Goal: Task Accomplishment & Management: Use online tool/utility

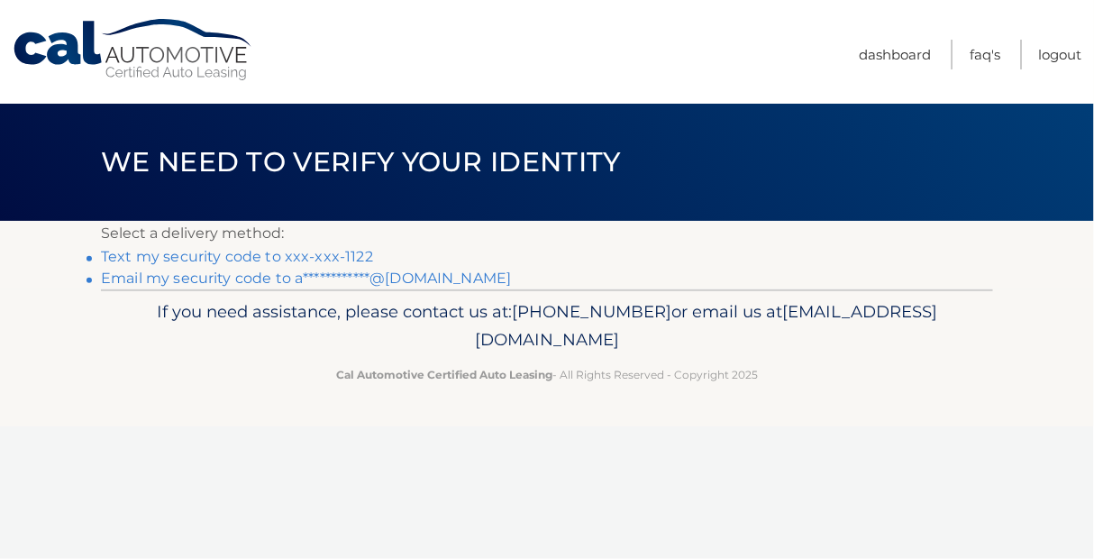
click at [311, 259] on link "Text my security code to xxx-xxx-1122" at bounding box center [237, 256] width 272 height 17
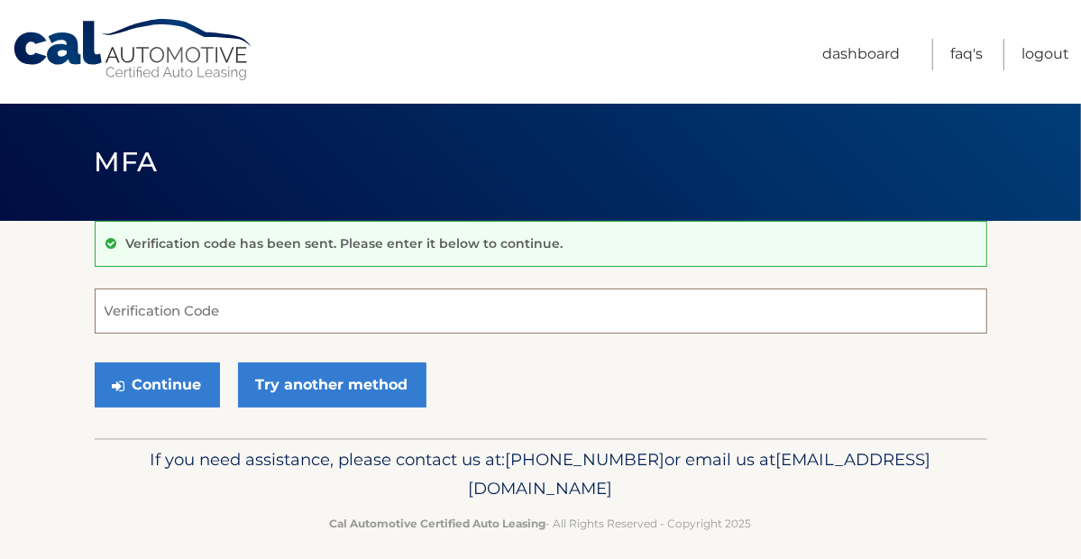
click at [182, 312] on input "Verification Code" at bounding box center [541, 310] width 892 height 45
type input "306855"
click at [95, 362] on button "Continue" at bounding box center [157, 384] width 125 height 45
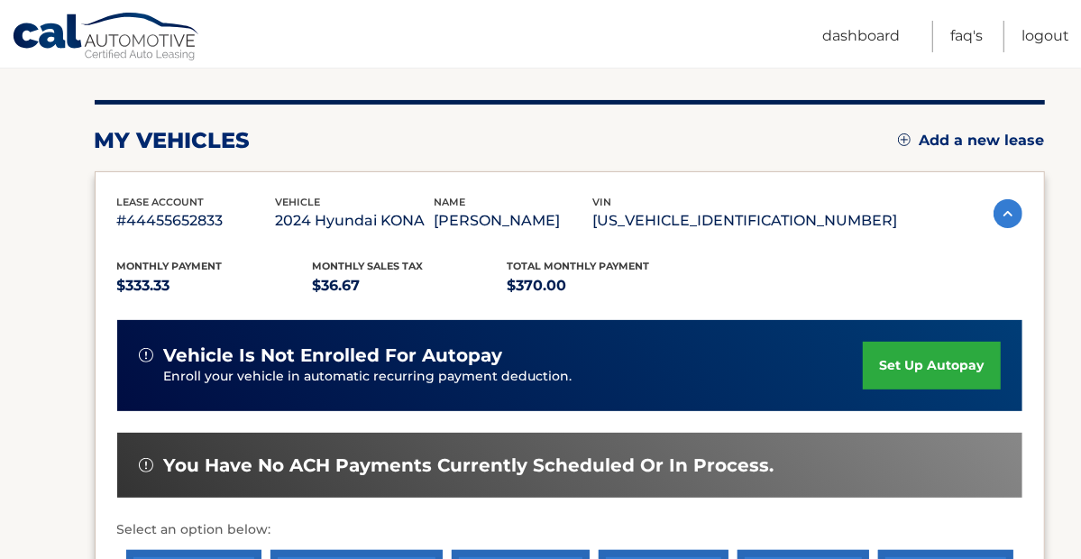
scroll to position [451, 0]
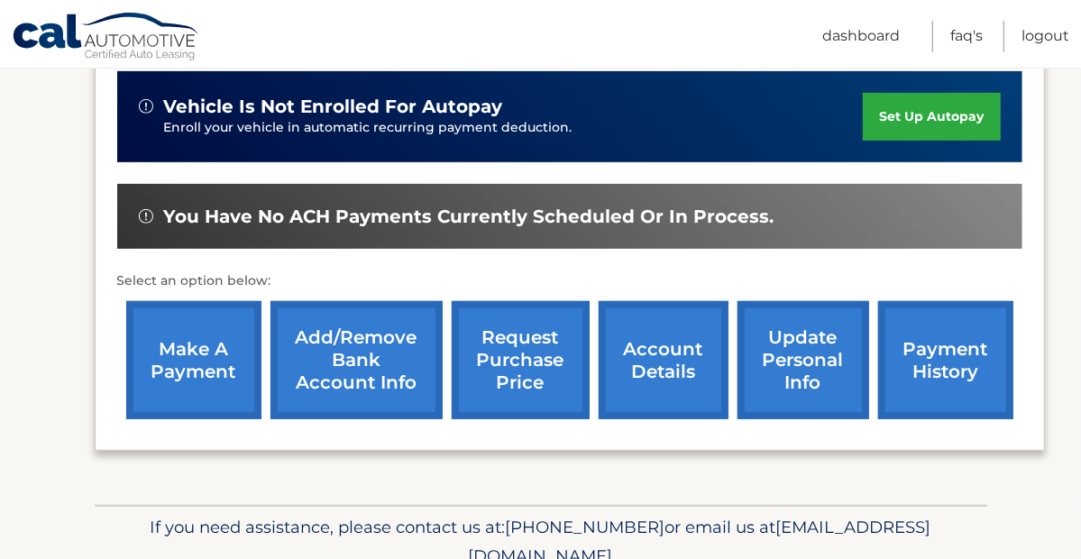
click at [167, 365] on link "make a payment" at bounding box center [193, 360] width 135 height 118
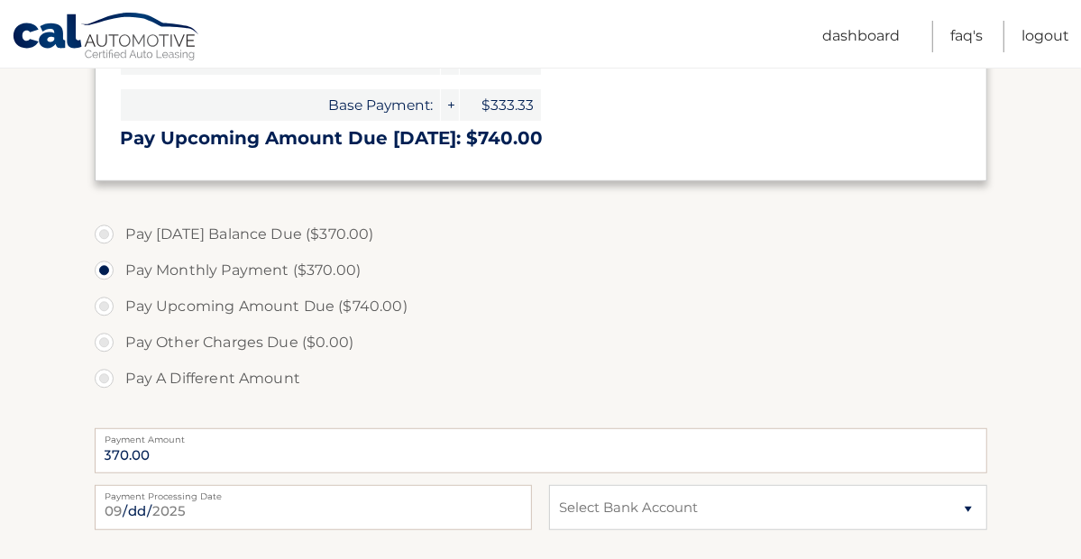
scroll to position [631, 0]
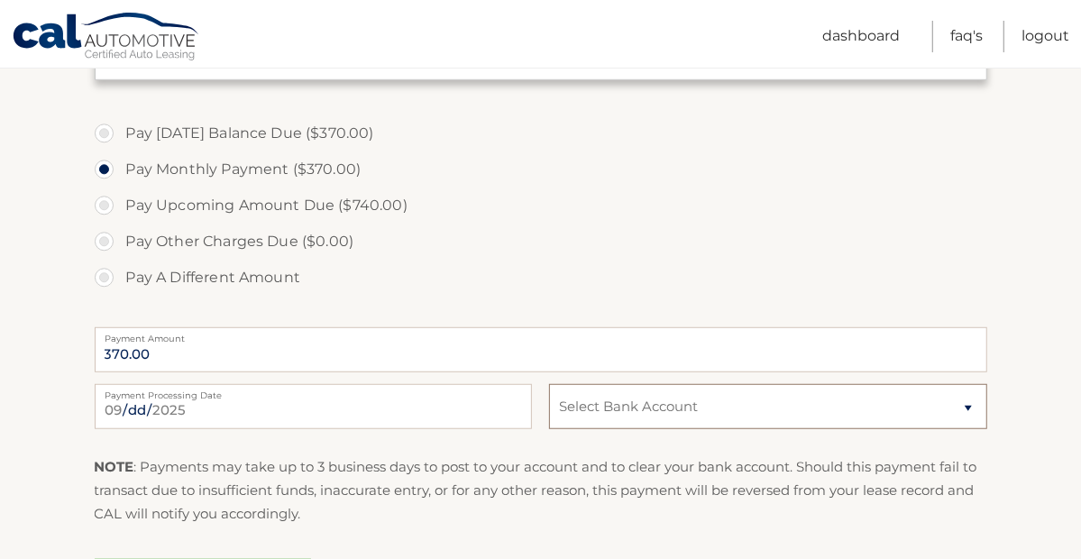
click at [958, 408] on select "Select Bank Account Checking CITIZENS BANK, NATIONAL ASSOCIATION *****1212 Chec…" at bounding box center [767, 406] width 437 height 45
select select "NTA1M2Y3ODMtNmFlOC00ZWRjLWFkNTUtN2NiMTFlMzZmZjlm"
click at [549, 384] on select "Select Bank Account Checking CITIZENS BANK, NATIONAL ASSOCIATION *****1212 Chec…" at bounding box center [767, 406] width 437 height 45
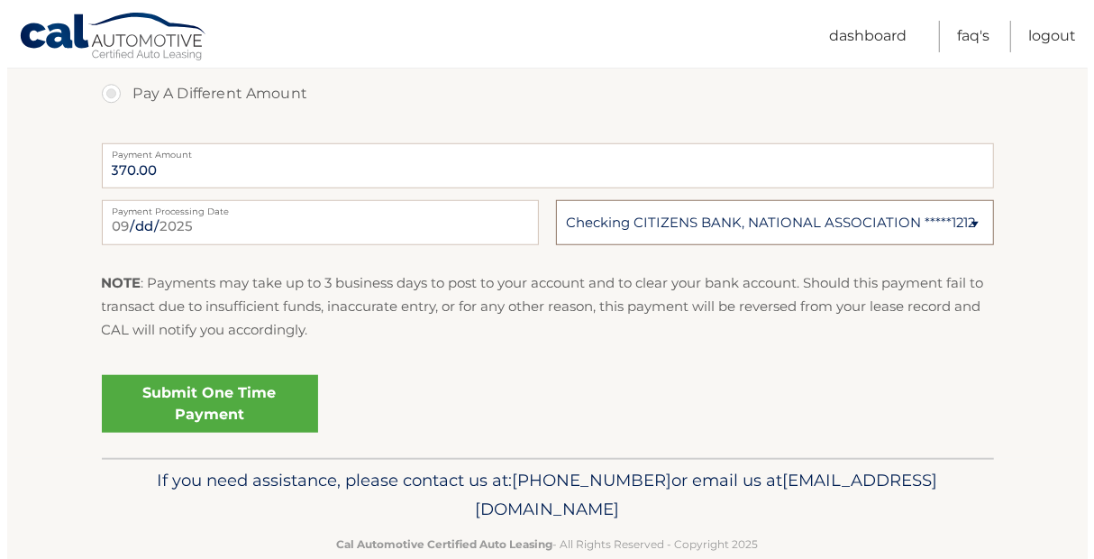
scroll to position [849, 0]
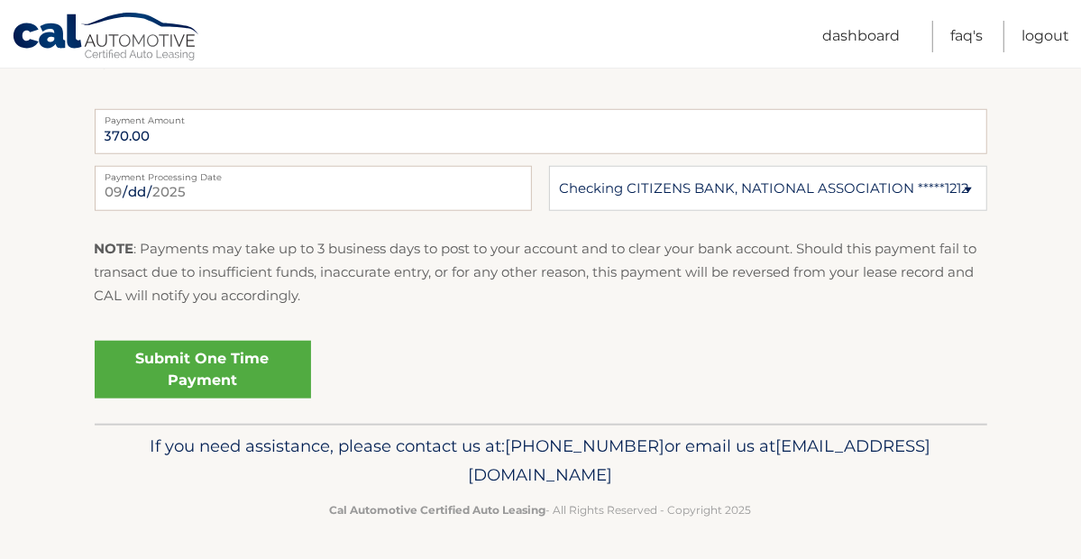
click at [243, 373] on link "Submit One Time Payment" at bounding box center [203, 370] width 216 height 58
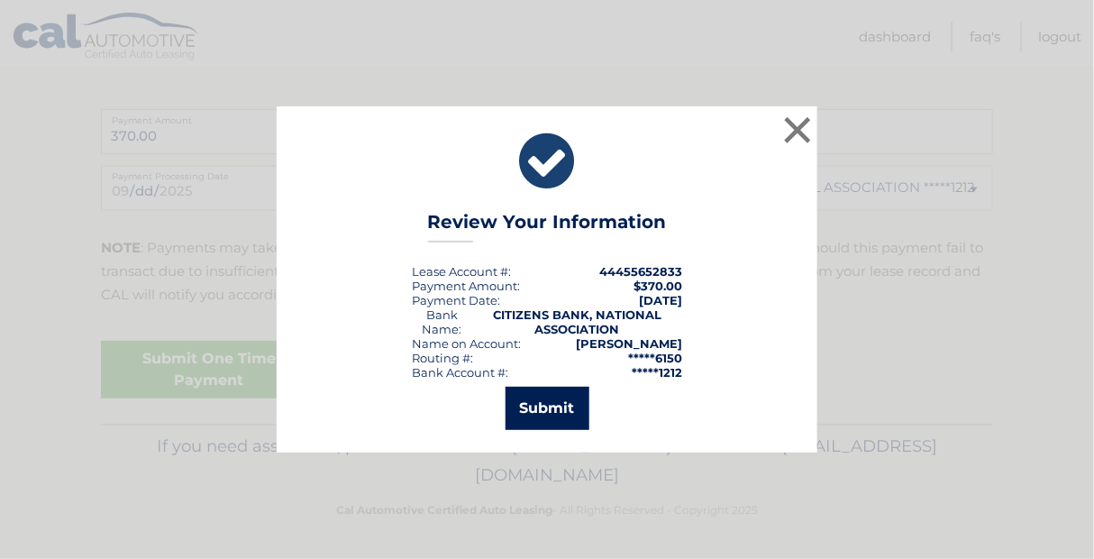
click at [578, 405] on button "Submit" at bounding box center [548, 408] width 84 height 43
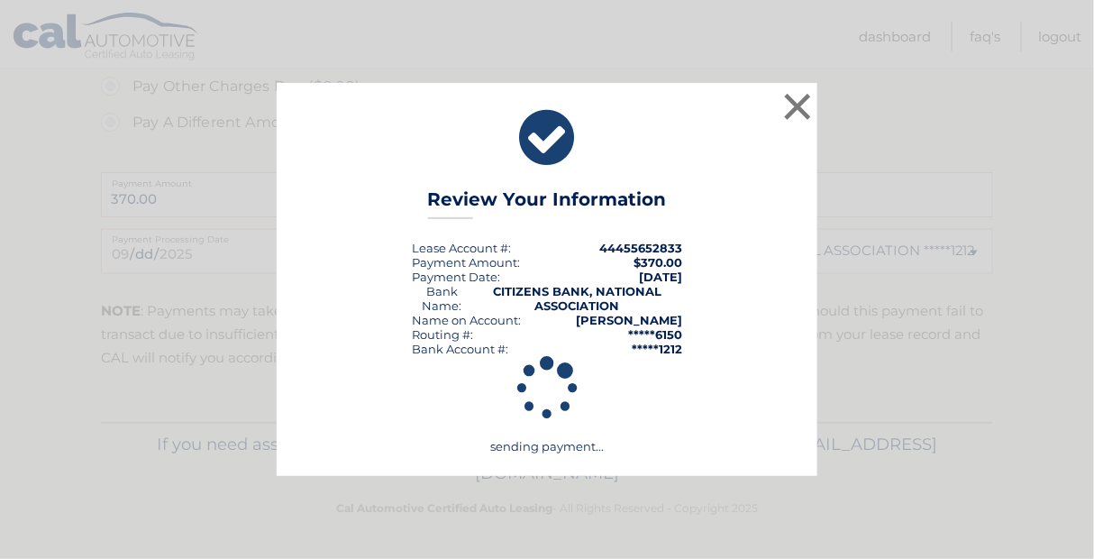
scroll to position [784, 0]
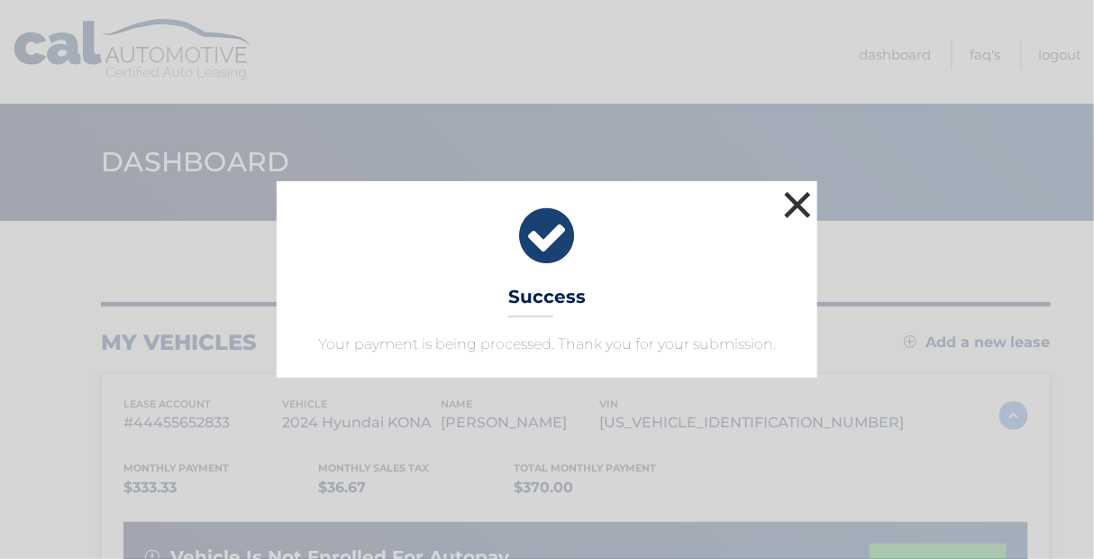
click at [811, 204] on button "×" at bounding box center [798, 205] width 36 height 36
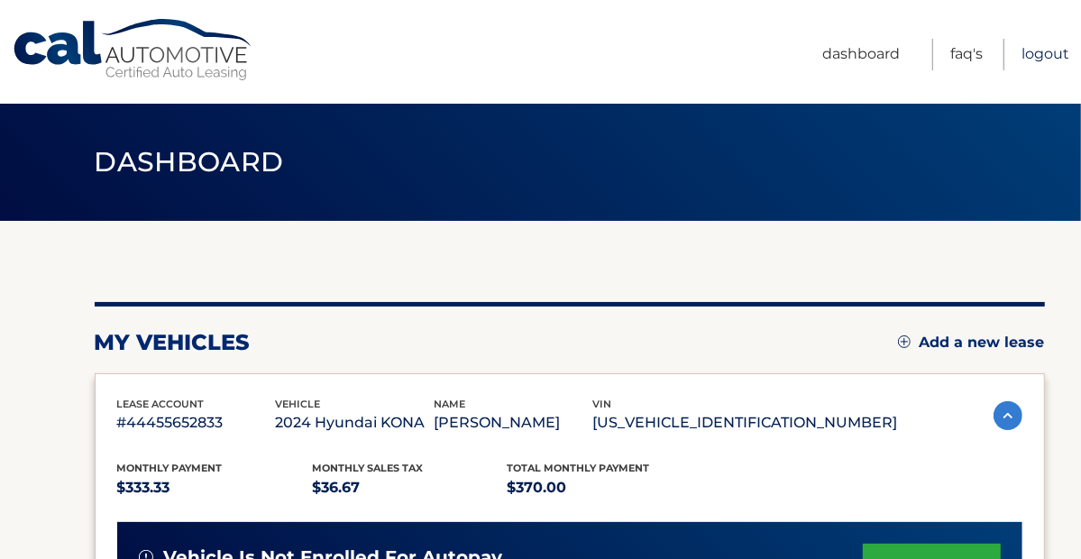
click at [1051, 57] on link "Logout" at bounding box center [1045, 55] width 48 height 32
